Goal: Task Accomplishment & Management: Use online tool/utility

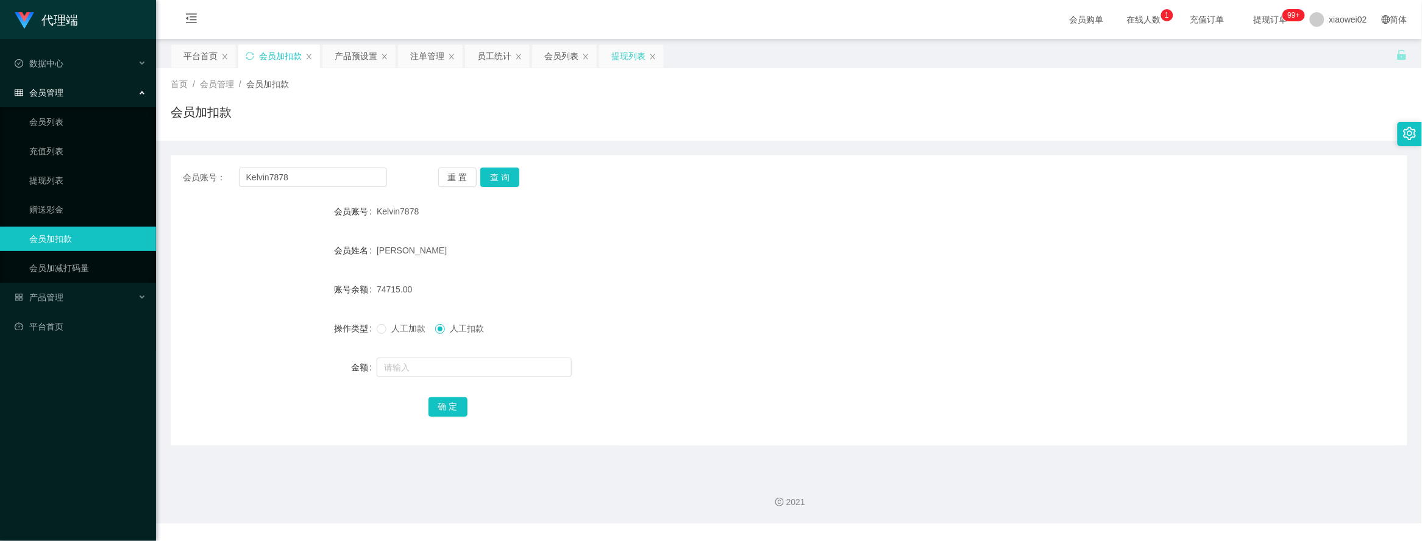
click at [628, 52] on div "提现列表" at bounding box center [628, 55] width 34 height 23
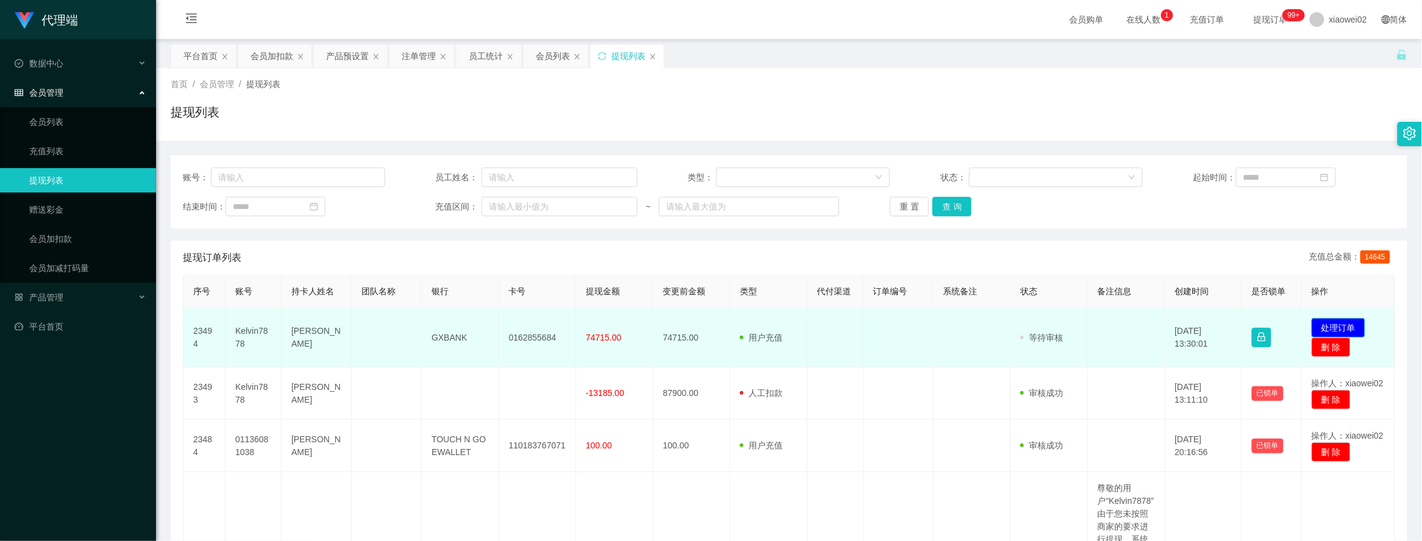
click at [1337, 323] on button "处理订单" at bounding box center [1339, 328] width 54 height 20
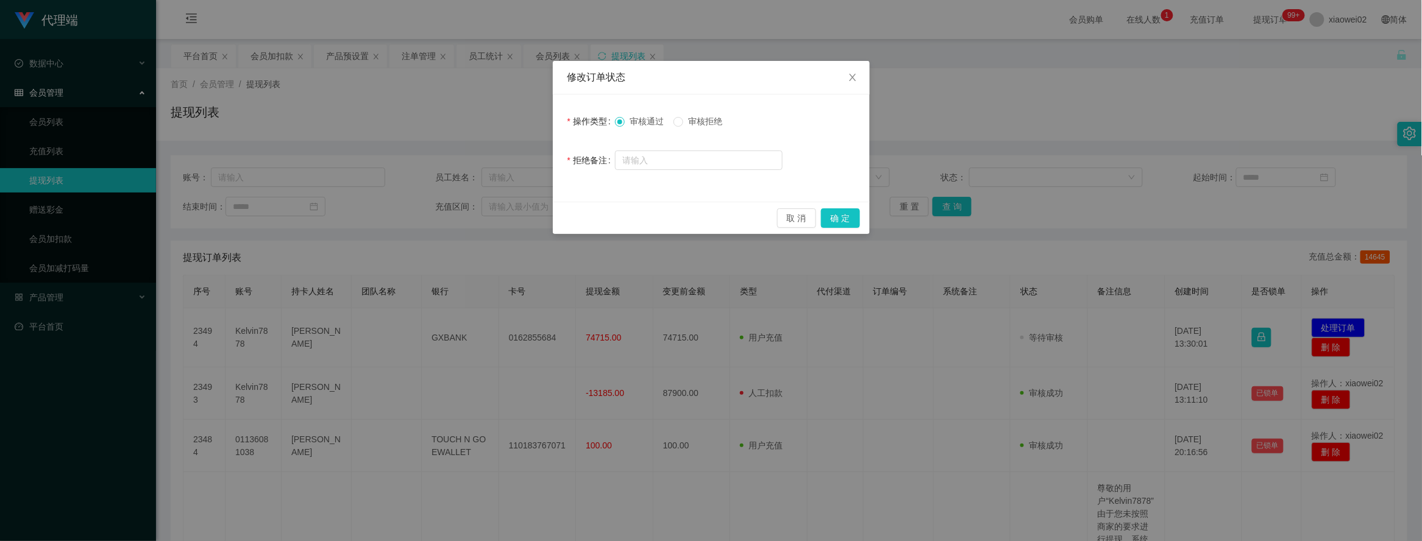
click at [704, 119] on span "审核拒绝" at bounding box center [705, 121] width 44 height 10
click at [656, 157] on input "text" at bounding box center [699, 161] width 168 height 20
paste input "经系统核实，该账户因多次违规操作，导致信誉积分不足80分，暂时无权限回款，请您立即联系审计部核对违规明细，并按要求完成提升信誉分，以便尽快恢复账户信誉分值，正…"
type input "经系统核实，该账户因多次违规操作，导致信誉积分不足80分，暂时无权限回款，请您立即联系审计部核对违规明细，并按要求完成提升信誉分，以便尽快恢复账户信誉分值，正…"
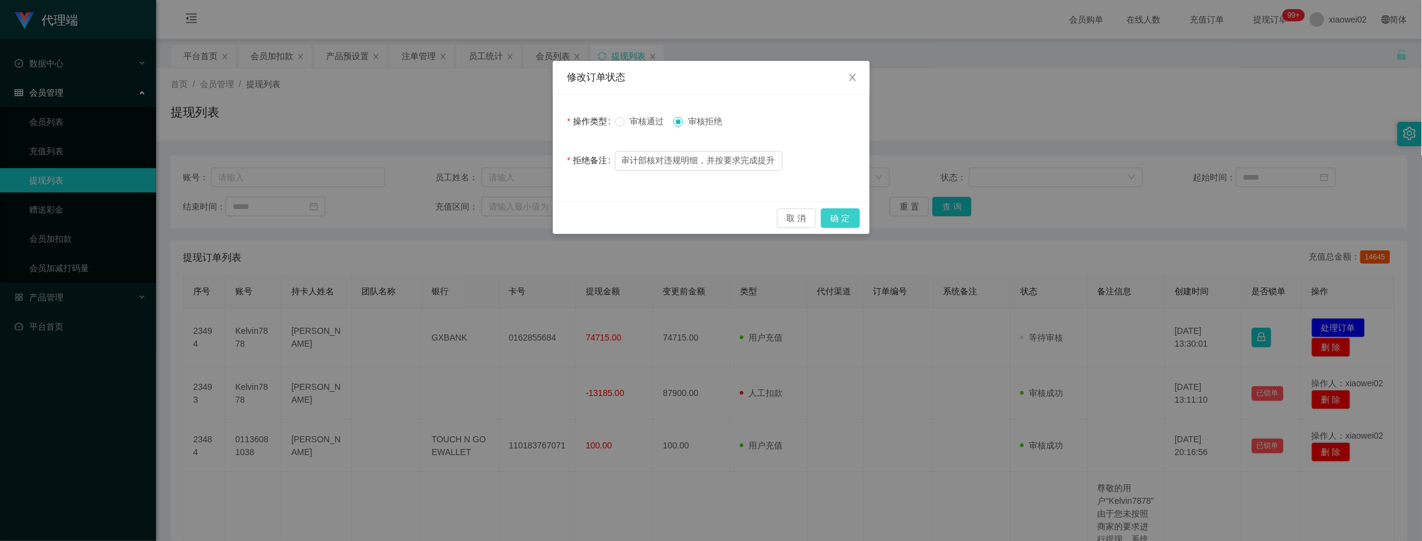
click at [835, 216] on button "确 定" at bounding box center [840, 218] width 39 height 20
